Goal: Navigation & Orientation: Find specific page/section

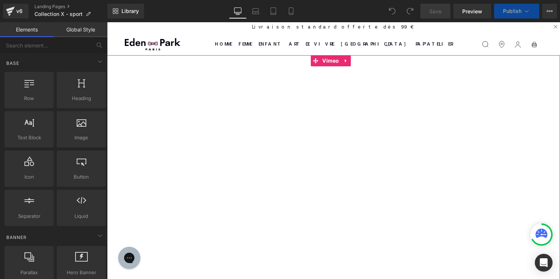
click at [184, 94] on div at bounding box center [333, 187] width 453 height 264
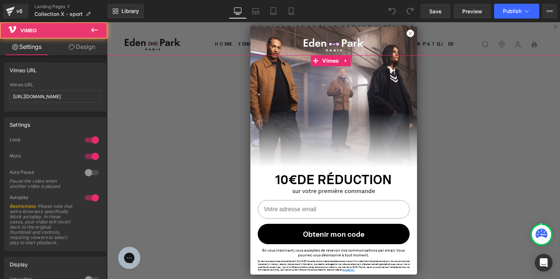
click at [239, 168] on div at bounding box center [333, 187] width 453 height 264
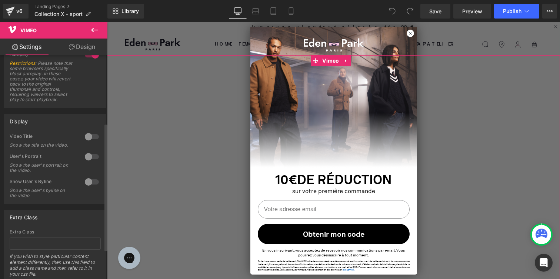
scroll to position [172, 0]
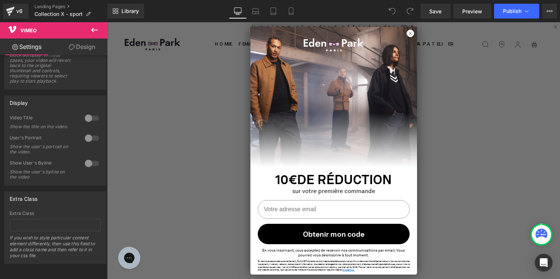
click at [88, 30] on button at bounding box center [94, 30] width 26 height 16
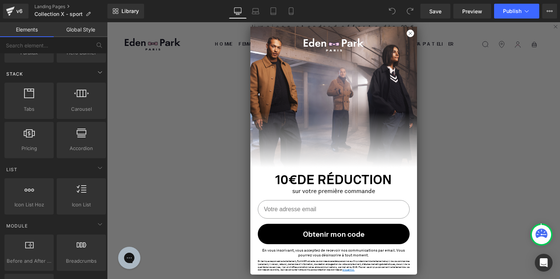
scroll to position [221, 0]
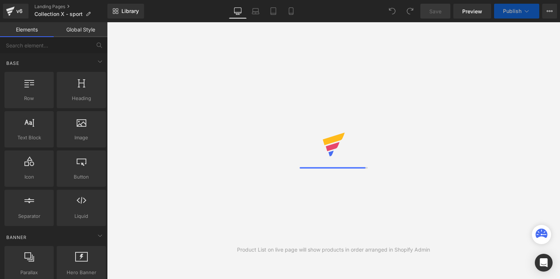
click at [89, 31] on link "Global Style" at bounding box center [81, 29] width 54 height 15
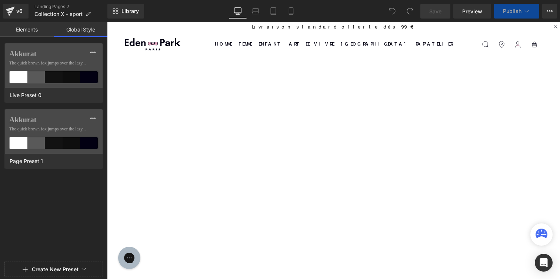
click at [33, 32] on link "Elements" at bounding box center [27, 29] width 54 height 15
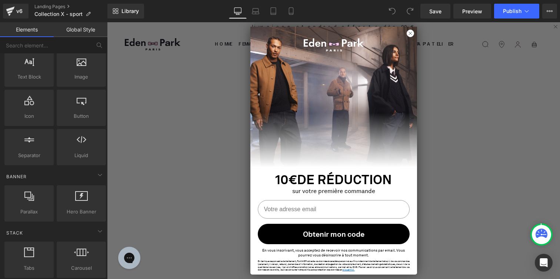
click at [551, 12] on icon at bounding box center [550, 11] width 6 height 6
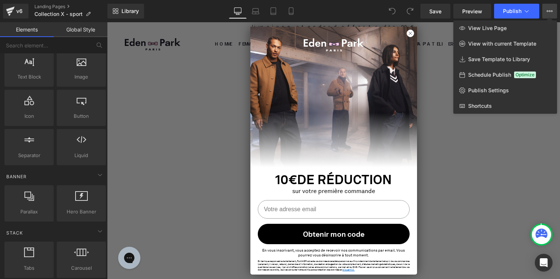
click at [411, 36] on div at bounding box center [333, 150] width 453 height 257
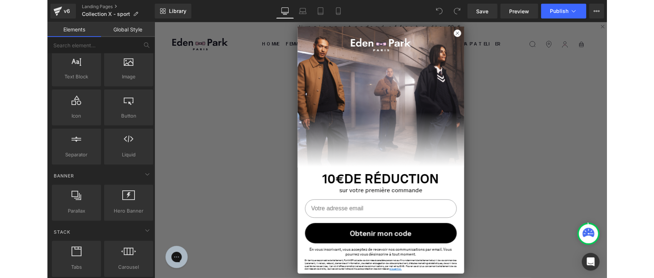
scroll to position [61, 0]
